Goal: Task Accomplishment & Management: Manage account settings

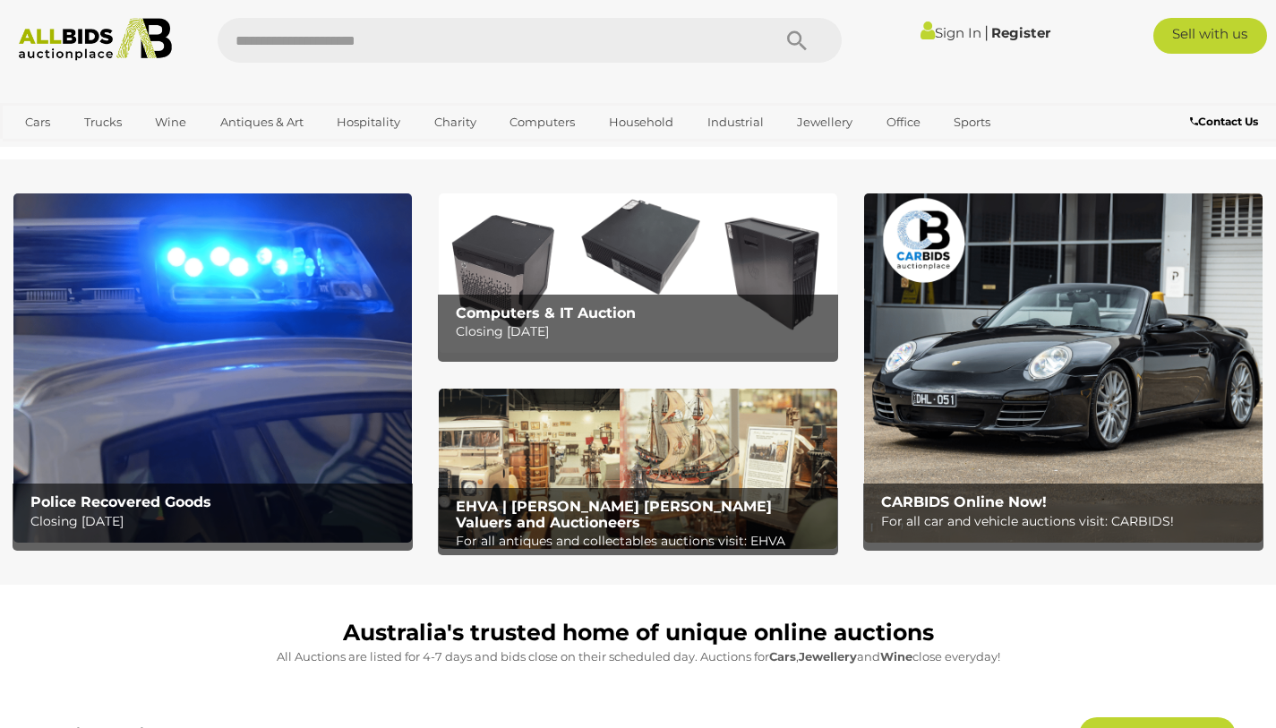
click at [935, 32] on link "Sign In" at bounding box center [950, 32] width 61 height 17
click at [877, 35] on icon at bounding box center [878, 34] width 19 height 32
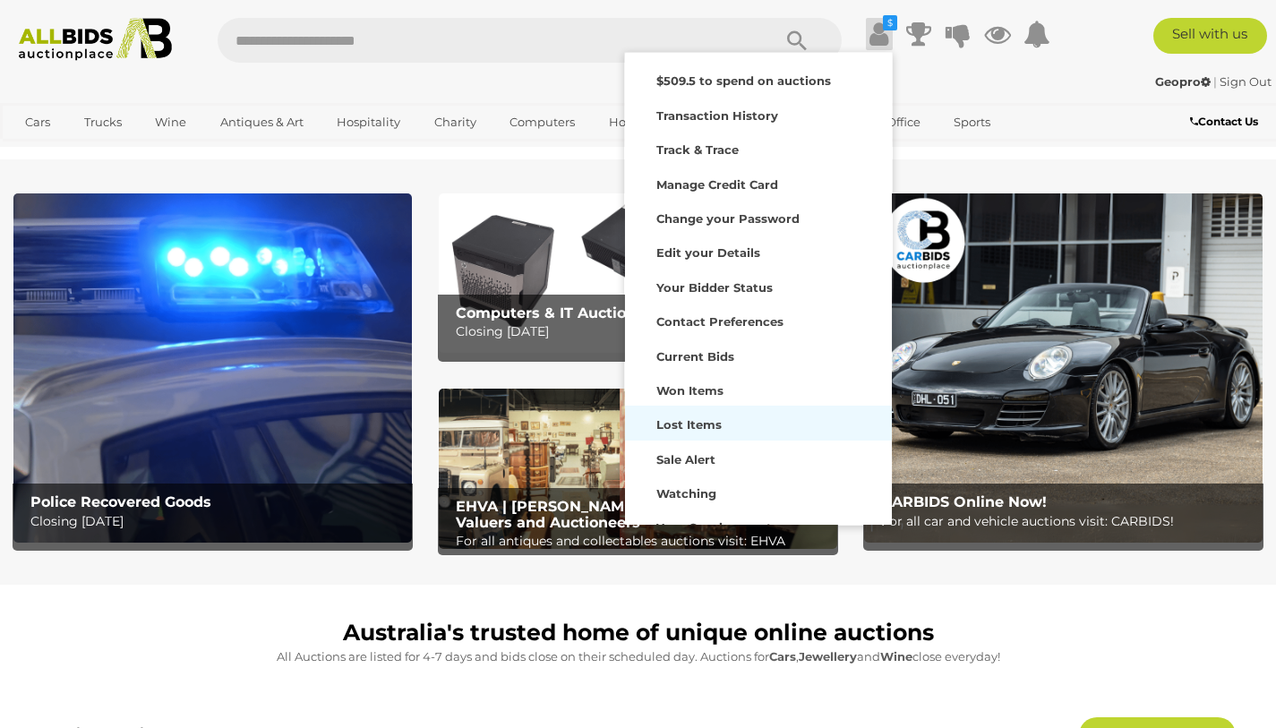
click at [679, 421] on strong "Lost Items" at bounding box center [688, 424] width 65 height 14
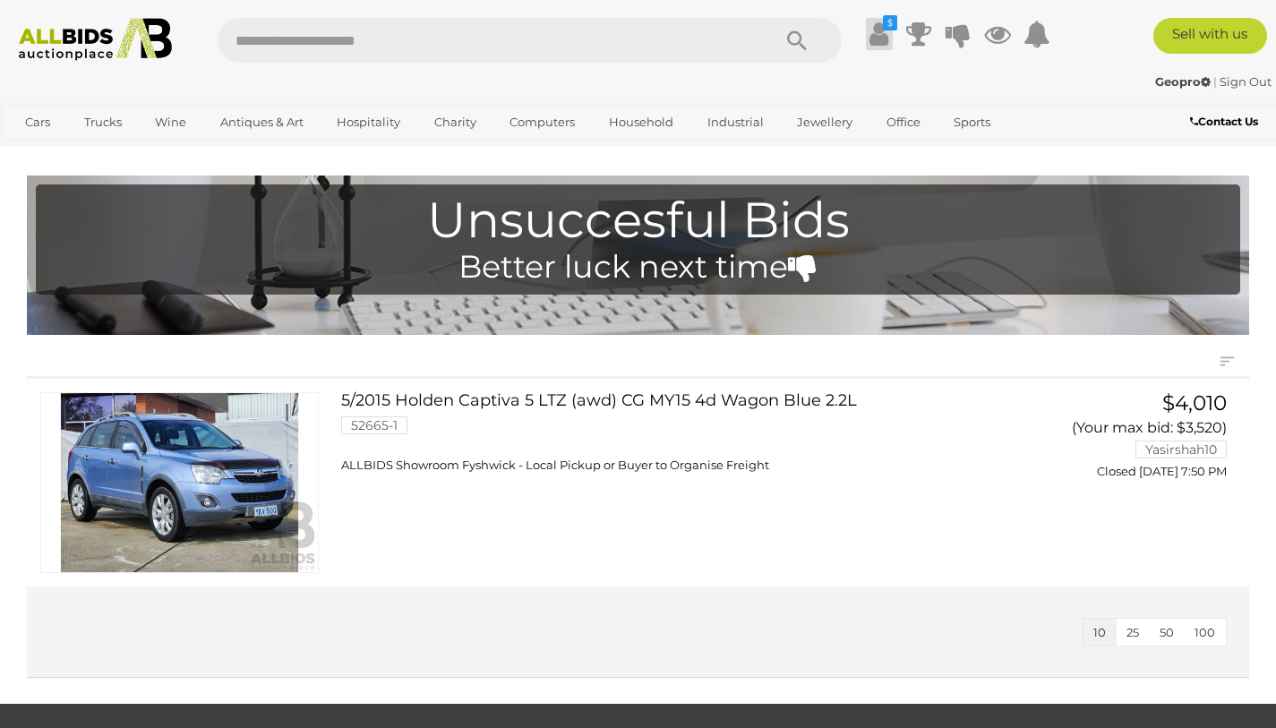
click at [876, 37] on icon at bounding box center [878, 34] width 19 height 32
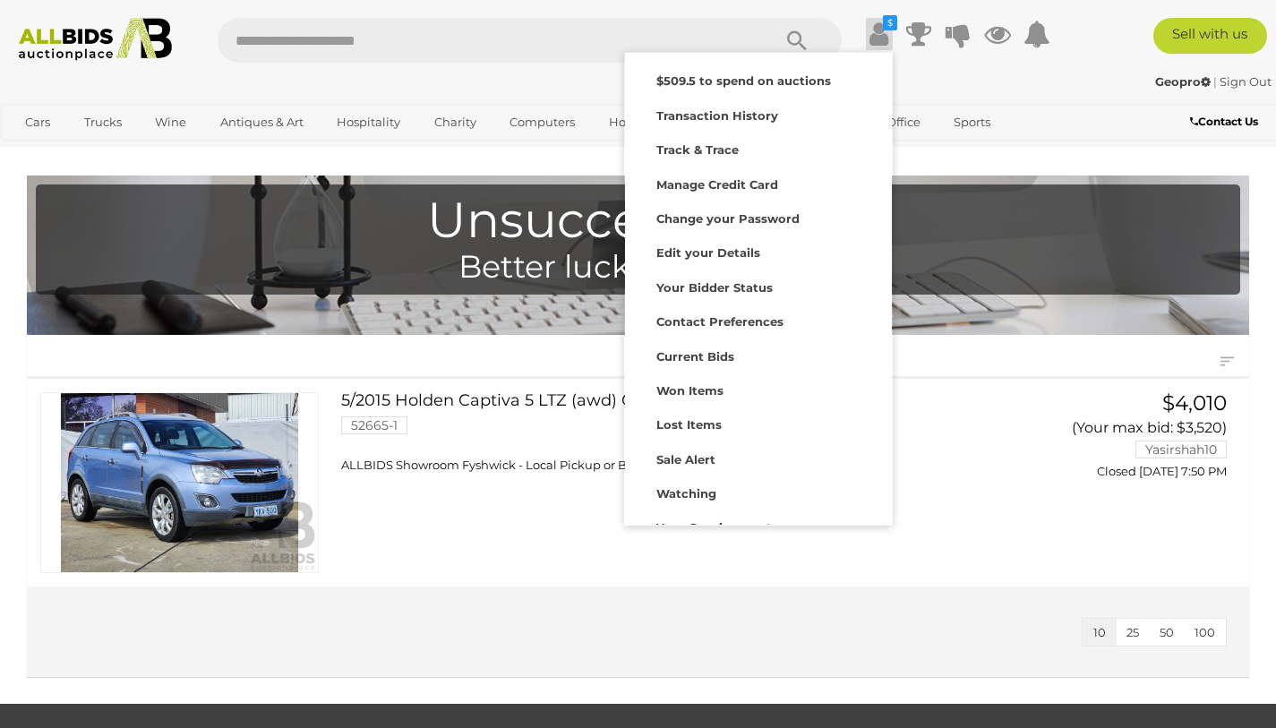
click at [1051, 80] on div "Geopro | Sign Out" at bounding box center [637, 82] width 1267 height 21
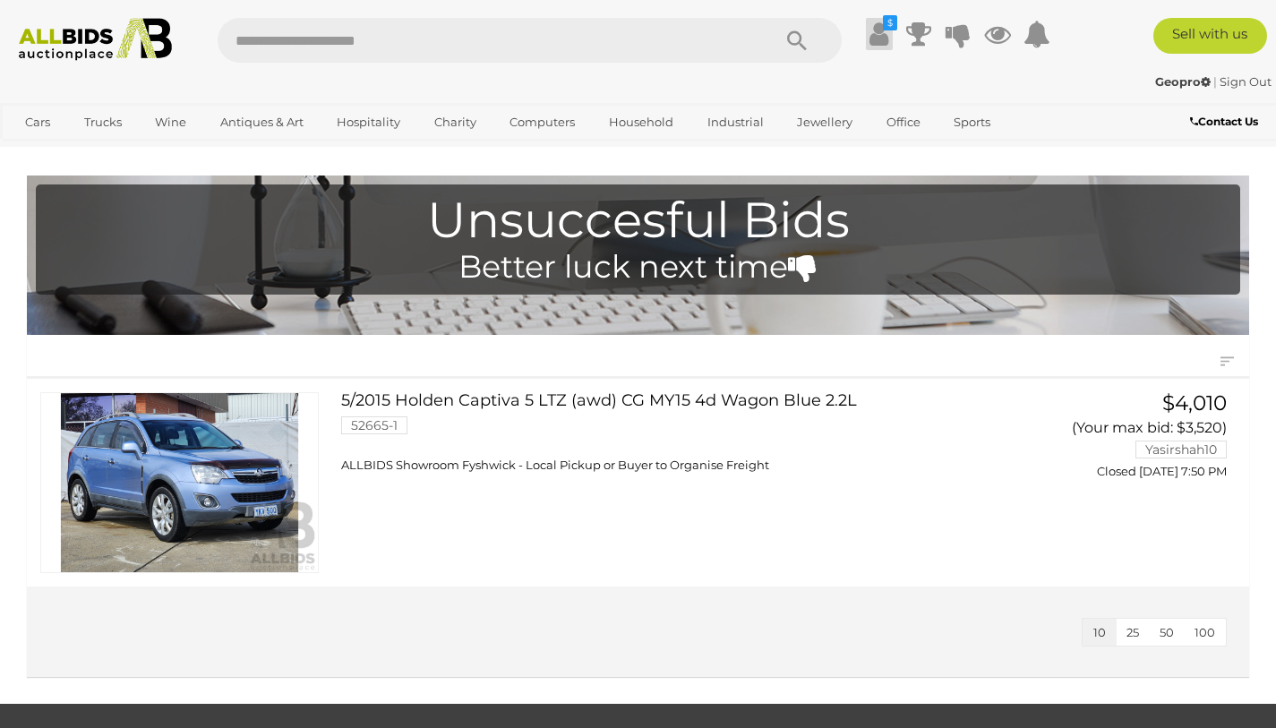
click at [875, 35] on icon at bounding box center [878, 34] width 19 height 32
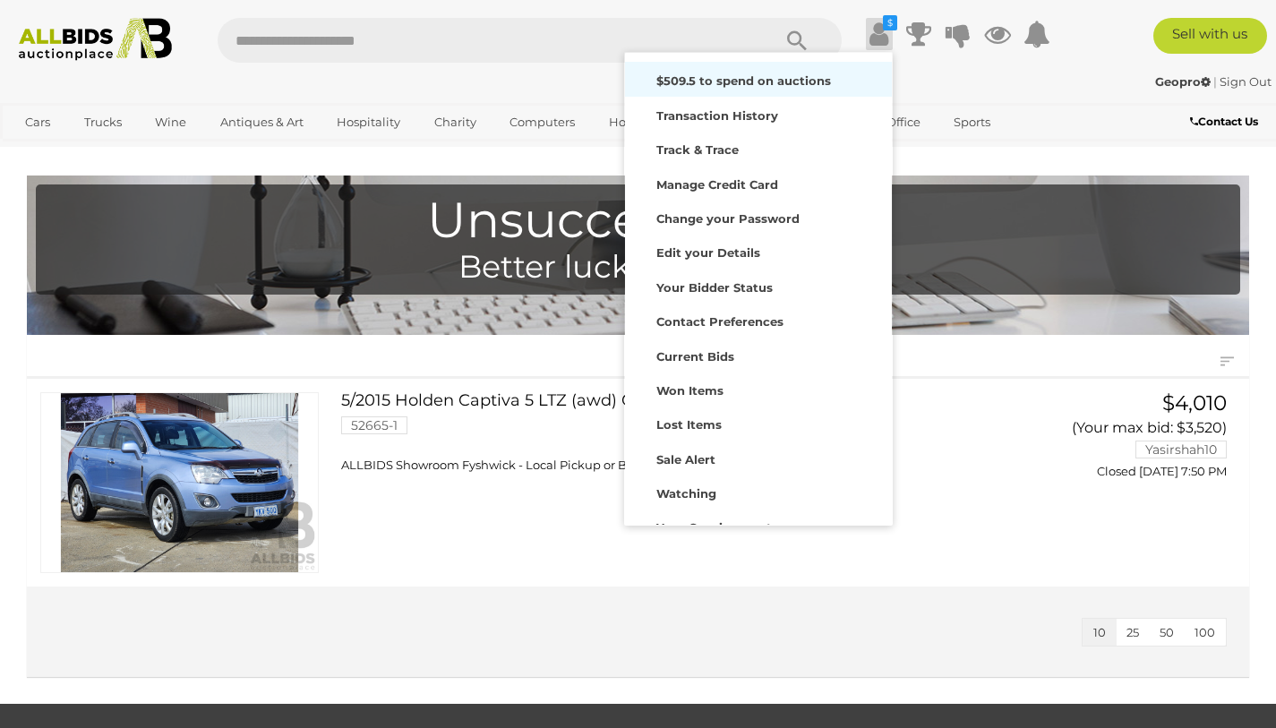
click at [763, 82] on strong "$509.5 to spend on auctions" at bounding box center [743, 80] width 175 height 14
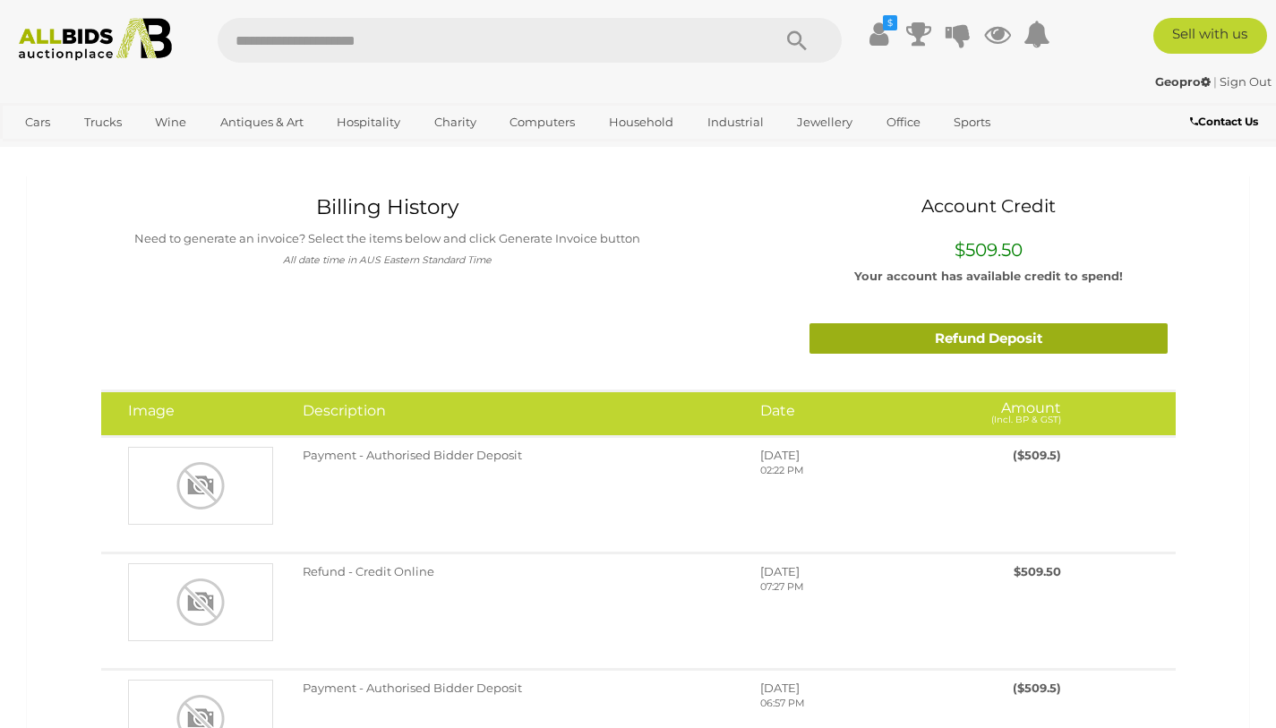
click at [977, 334] on link "Refund Deposit" at bounding box center [988, 338] width 358 height 31
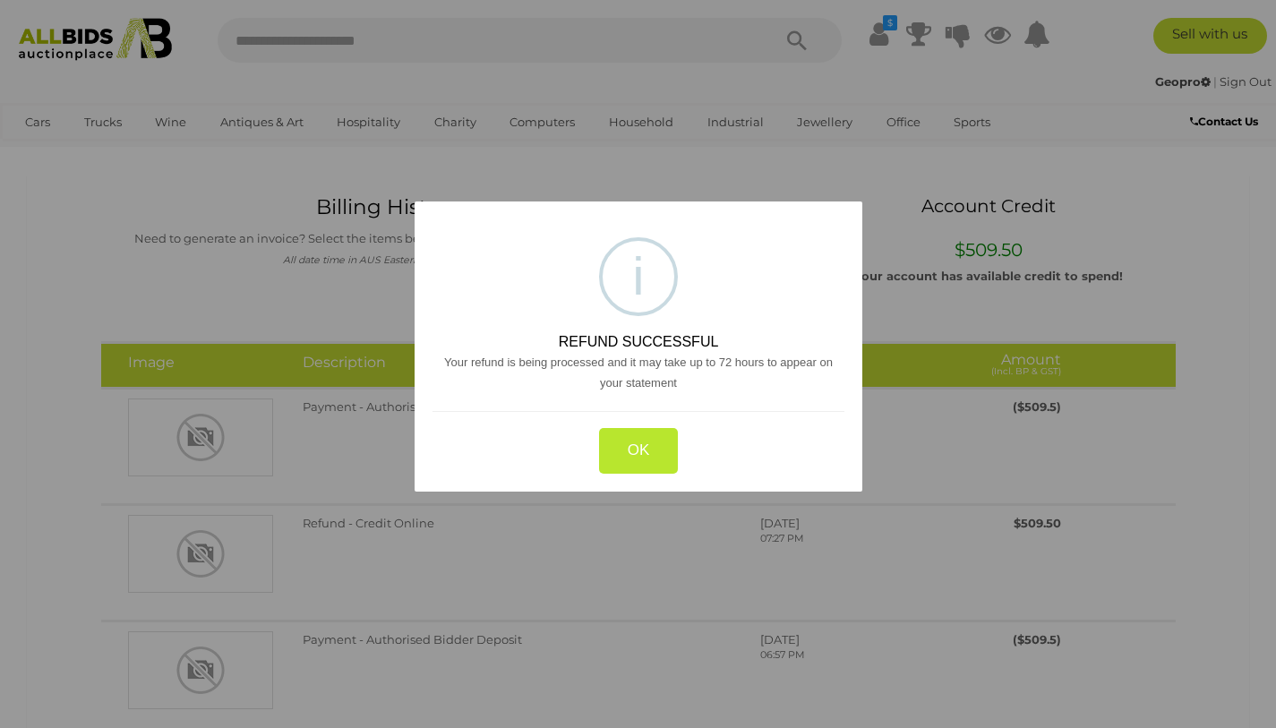
click at [647, 447] on button "OK" at bounding box center [638, 451] width 80 height 46
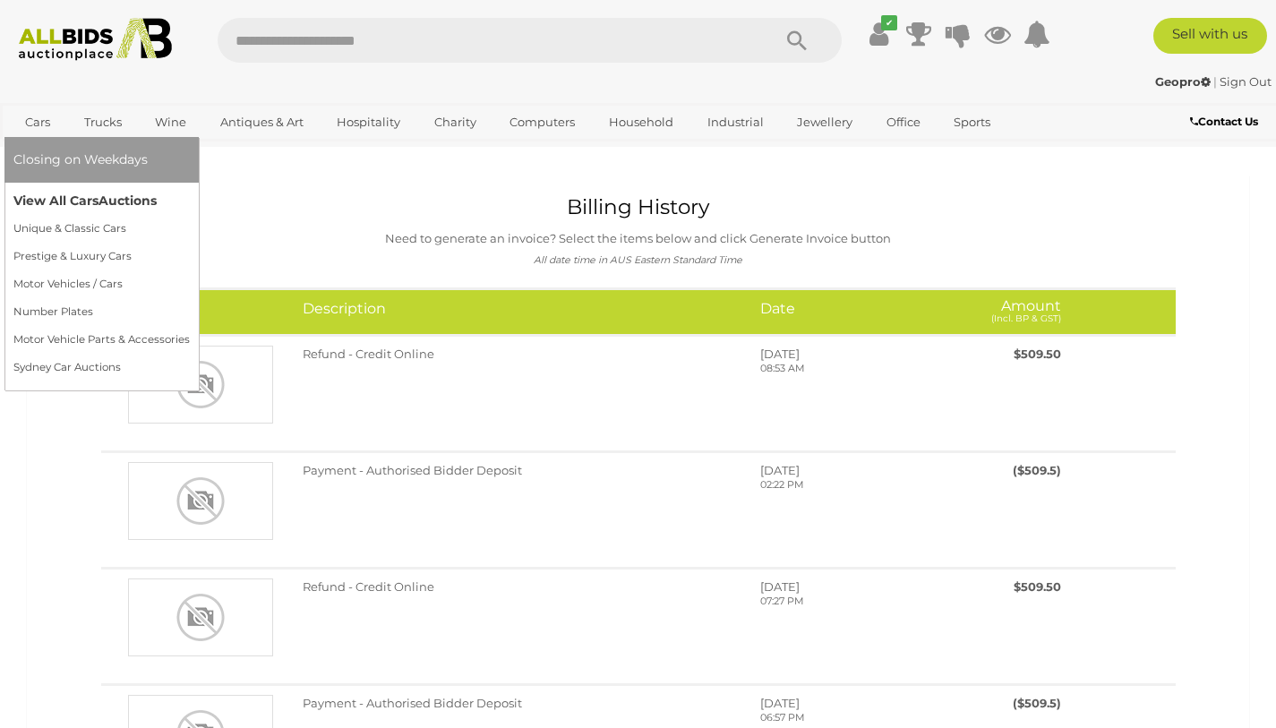
click at [45, 195] on link "View All Cars Auctions" at bounding box center [101, 201] width 176 height 28
